Goal: Task Accomplishment & Management: Use online tool/utility

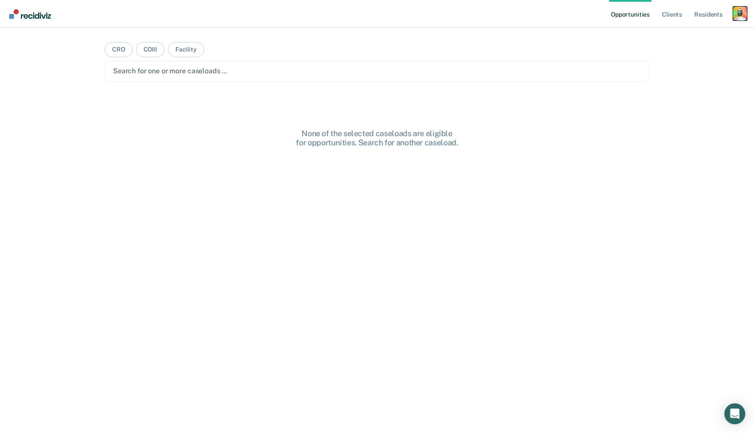
click at [737, 10] on div "Profile dropdown button" at bounding box center [740, 14] width 14 height 14
click at [687, 36] on link "Profile" at bounding box center [704, 35] width 70 height 7
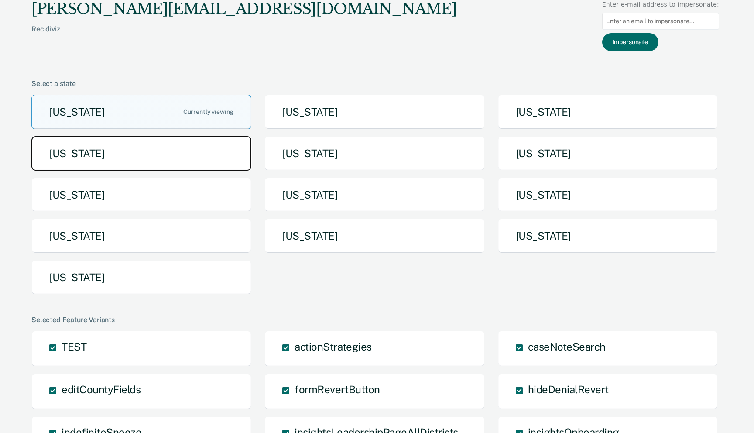
click at [218, 152] on button "[US_STATE]" at bounding box center [141, 153] width 220 height 34
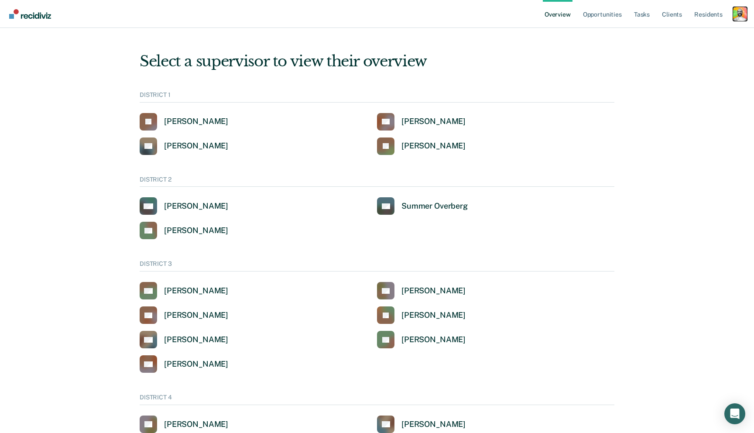
click at [746, 10] on div "Profile dropdown button" at bounding box center [740, 14] width 14 height 14
click at [676, 37] on link "Profile" at bounding box center [702, 34] width 74 height 7
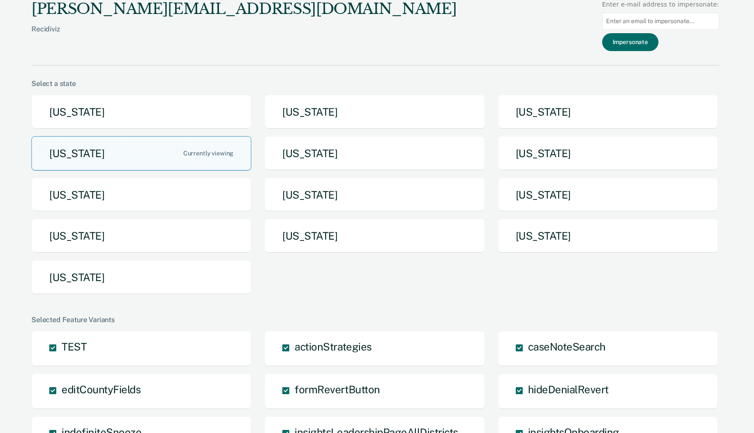
click at [639, 20] on input at bounding box center [660, 21] width 117 height 17
paste input "|| this.currentOfficerUser"
click at [650, 21] on input "|| this.currentOfficerUser" at bounding box center [660, 21] width 117 height 17
paste input "aarrubar@idoc.idaho.gov"
type input "aarrubar@idoc.idaho.gov"
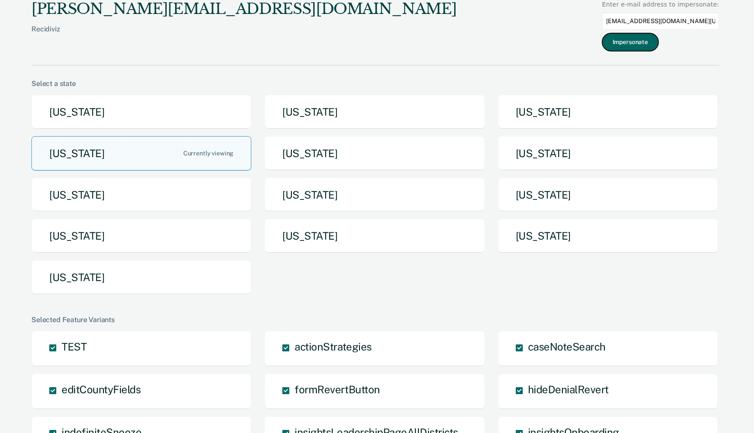
click at [639, 36] on button "Impersonate" at bounding box center [630, 42] width 56 height 18
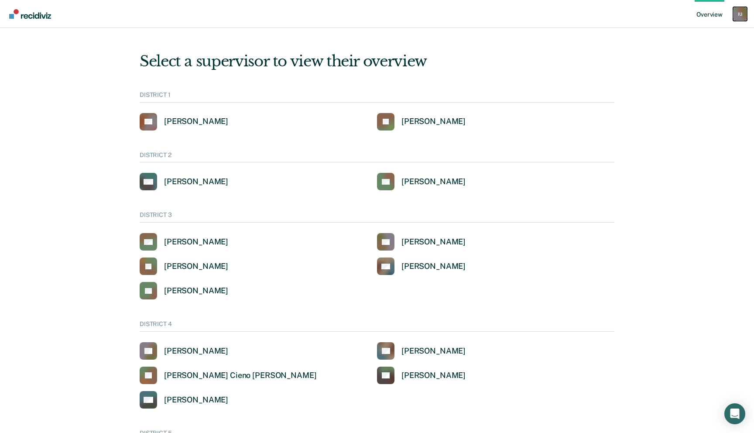
click at [737, 16] on div "I U" at bounding box center [740, 14] width 14 height 14
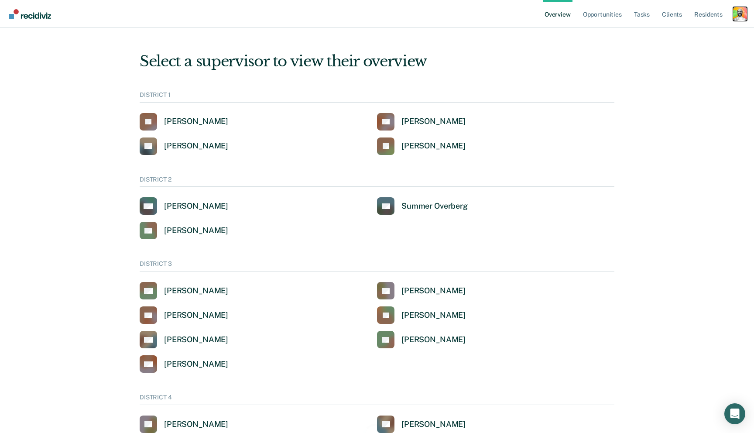
click at [737, 15] on div "Profile dropdown button" at bounding box center [740, 14] width 14 height 14
click at [678, 33] on link "Profile" at bounding box center [702, 34] width 74 height 7
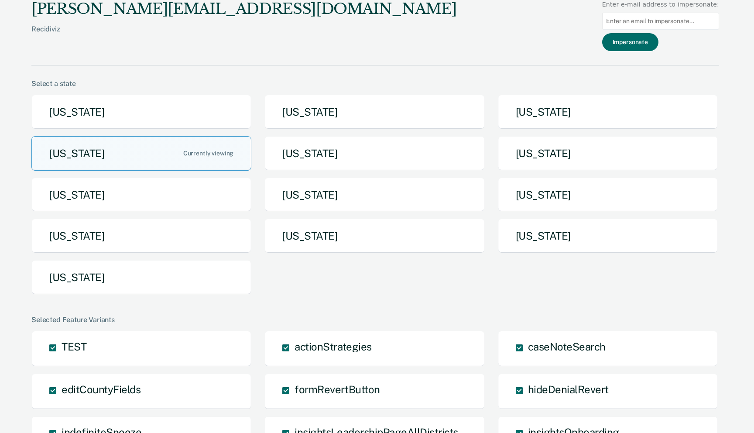
click at [651, 20] on input at bounding box center [660, 21] width 117 height 17
paste input "aarrubar@idoc.idaho.gov"
type input "aarrubar@idoc.idaho.gov"
click at [636, 43] on button "Impersonate" at bounding box center [630, 42] width 56 height 18
